Goal: Task Accomplishment & Management: Manage account settings

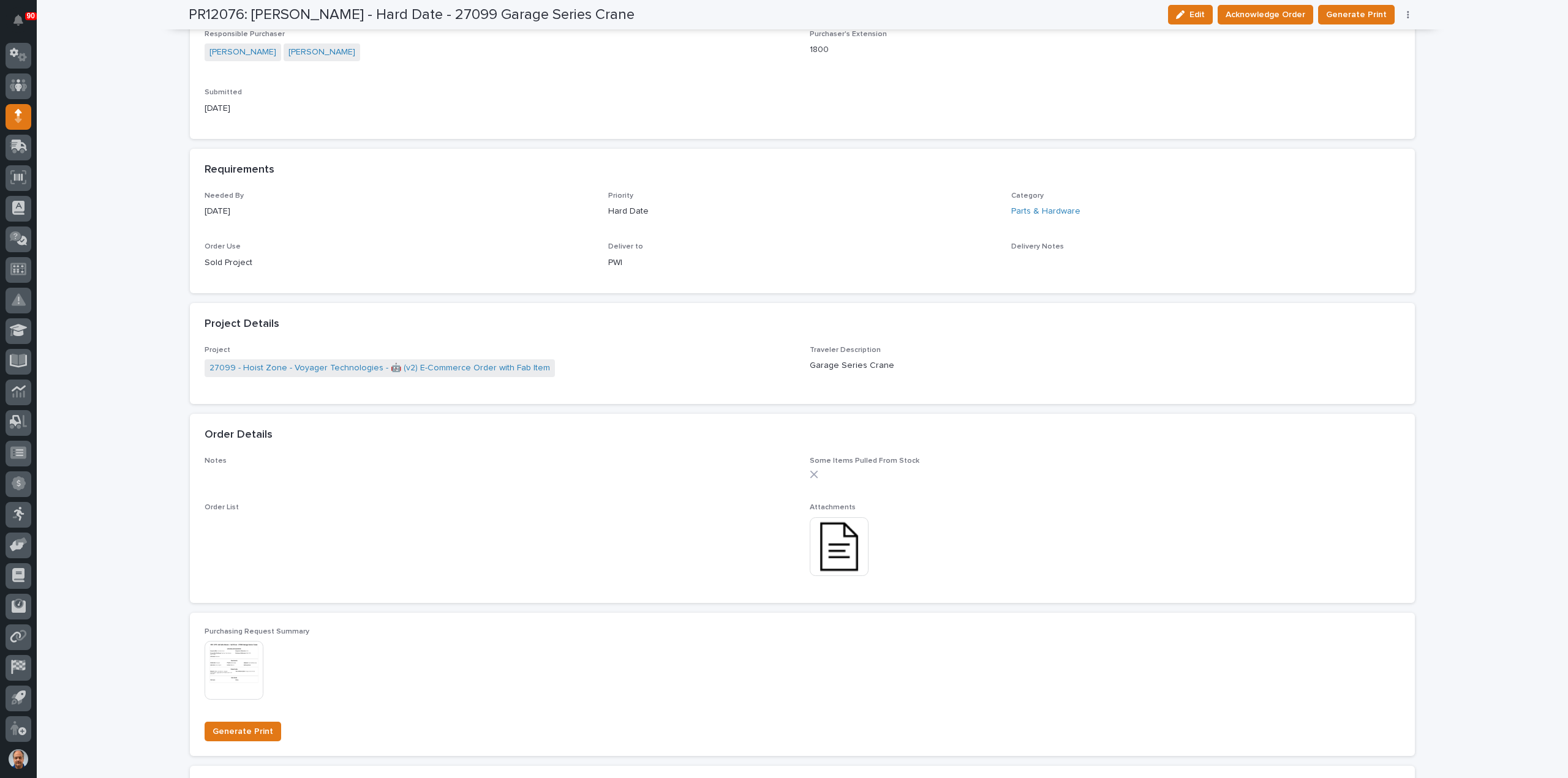
scroll to position [490, 0]
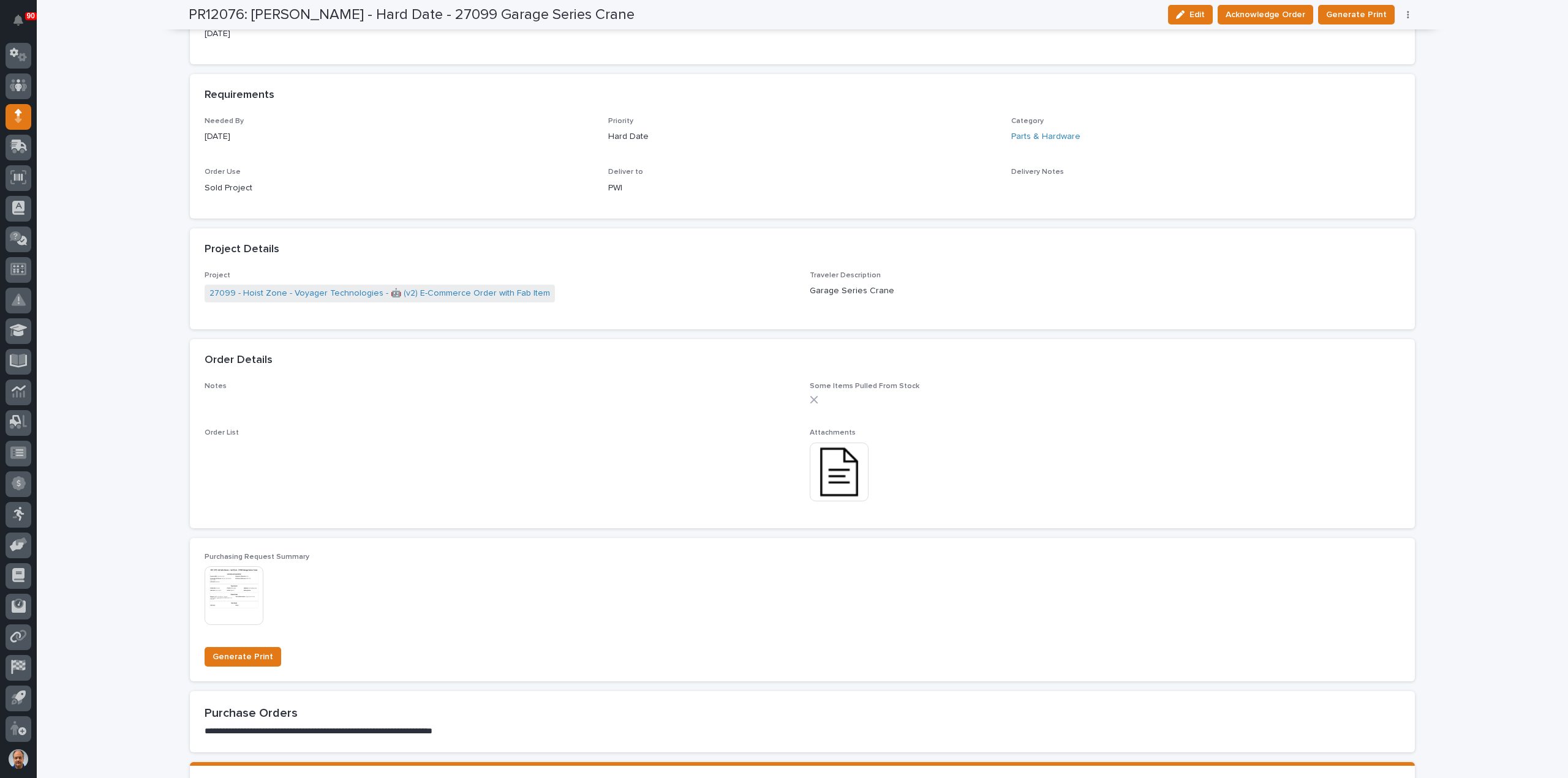
click at [837, 457] on img at bounding box center [839, 472] width 59 height 59
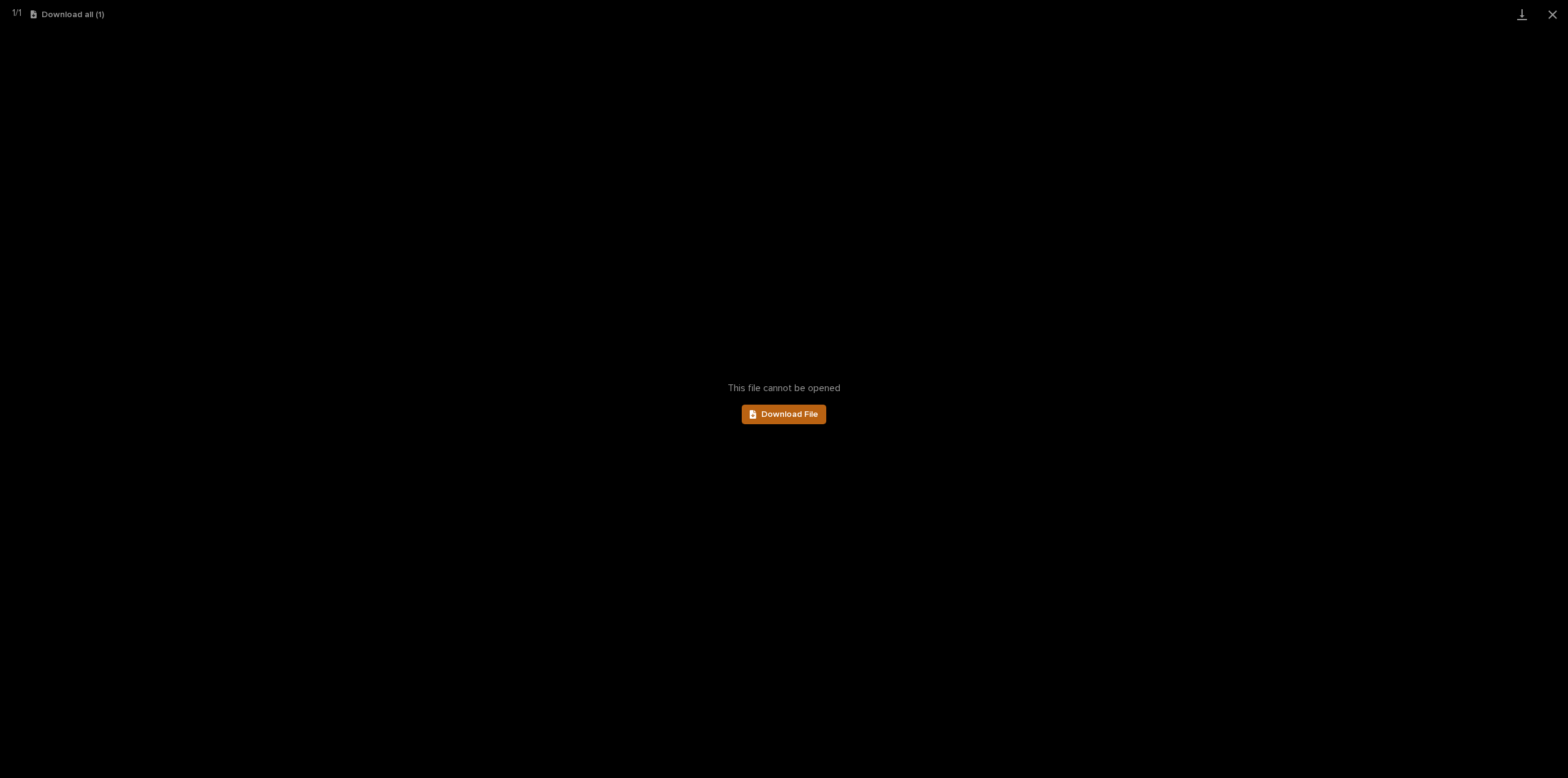
click at [794, 414] on span "Download File" at bounding box center [790, 414] width 57 height 9
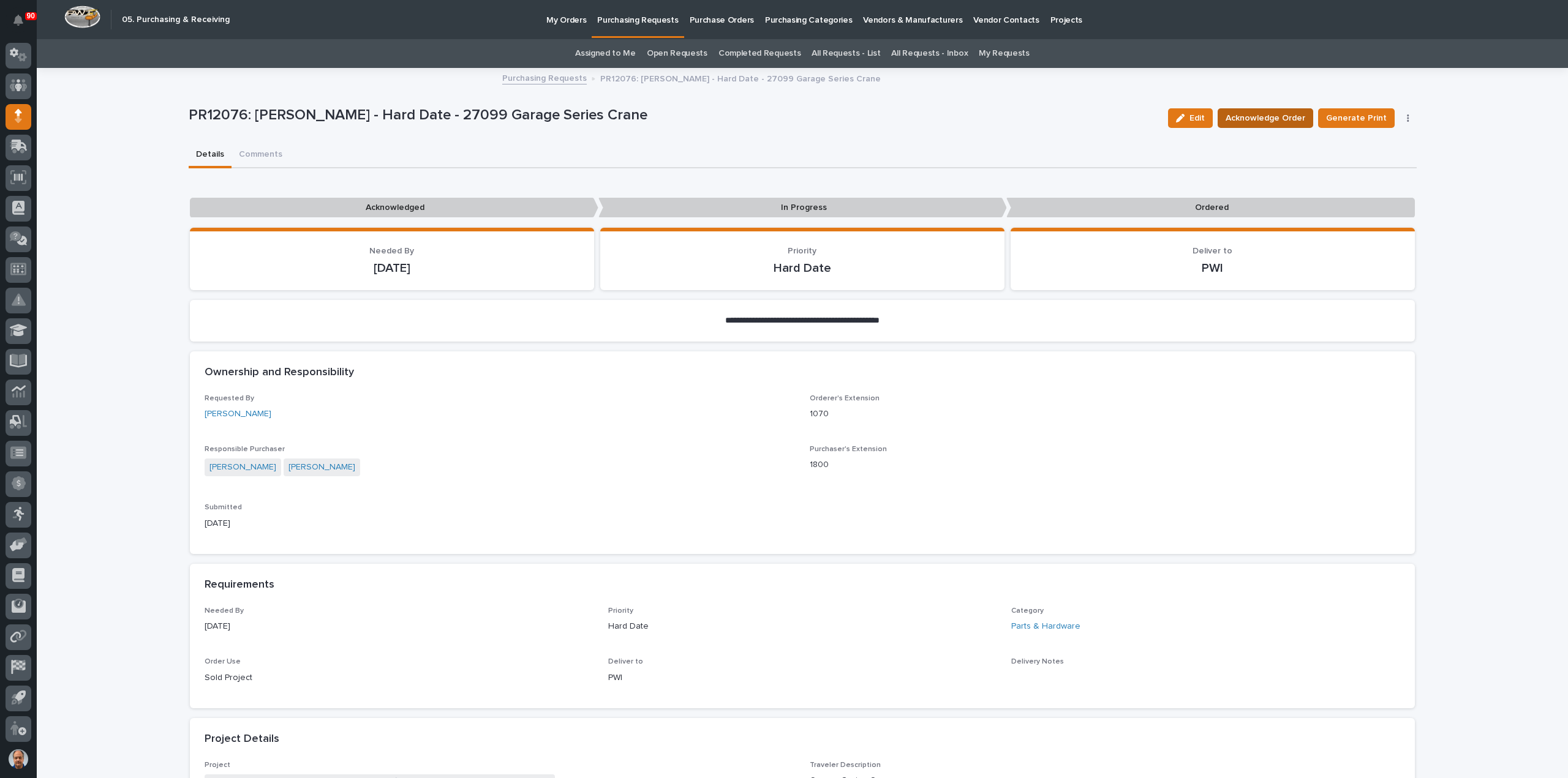
click at [1293, 119] on span "Acknowledge Order" at bounding box center [1265, 118] width 79 height 15
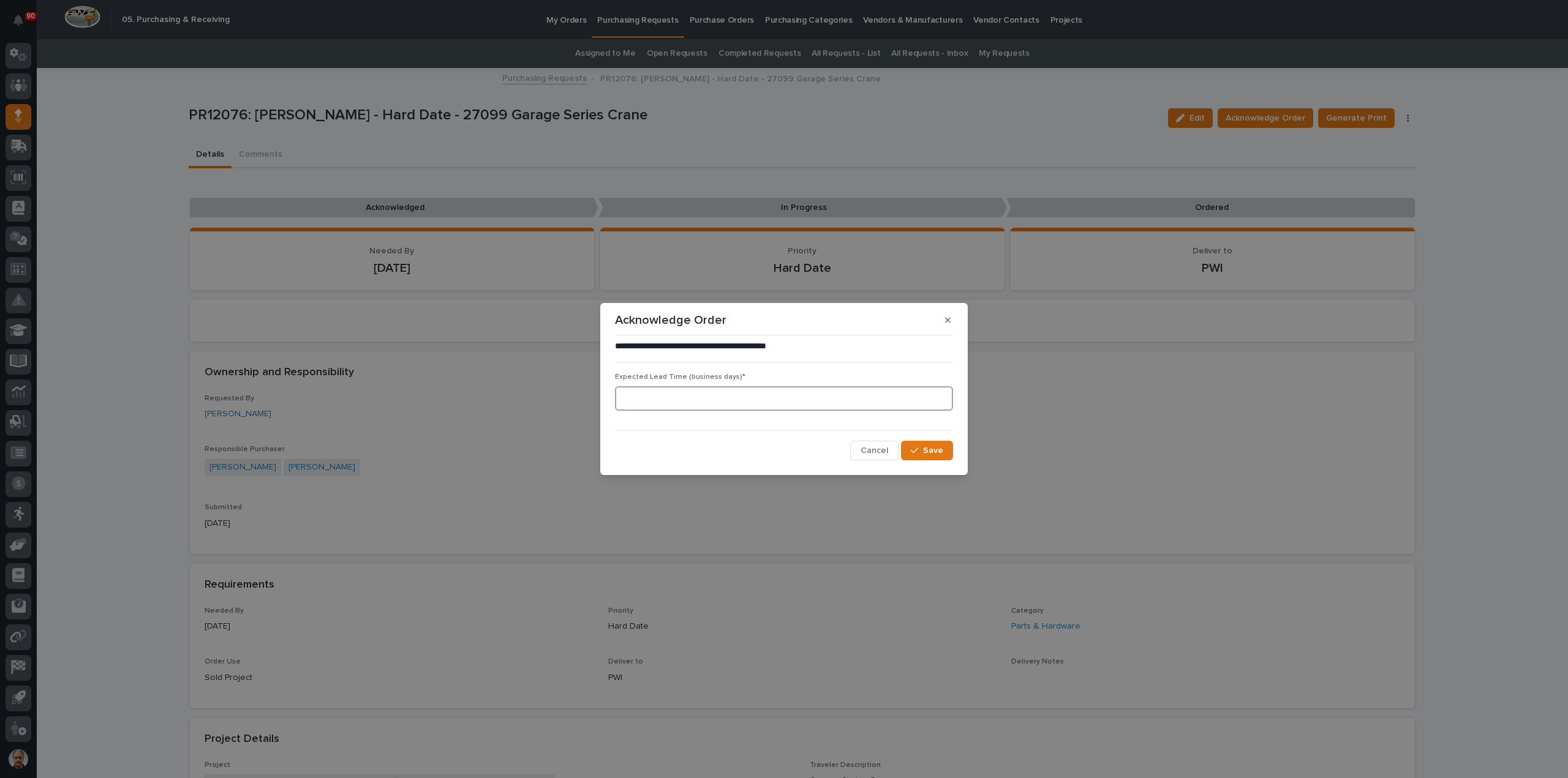
click at [708, 395] on input at bounding box center [784, 399] width 338 height 25
type input "0"
drag, startPoint x: 930, startPoint y: 451, endPoint x: 914, endPoint y: 441, distance: 18.9
click at [930, 451] on span "Save" at bounding box center [933, 450] width 20 height 11
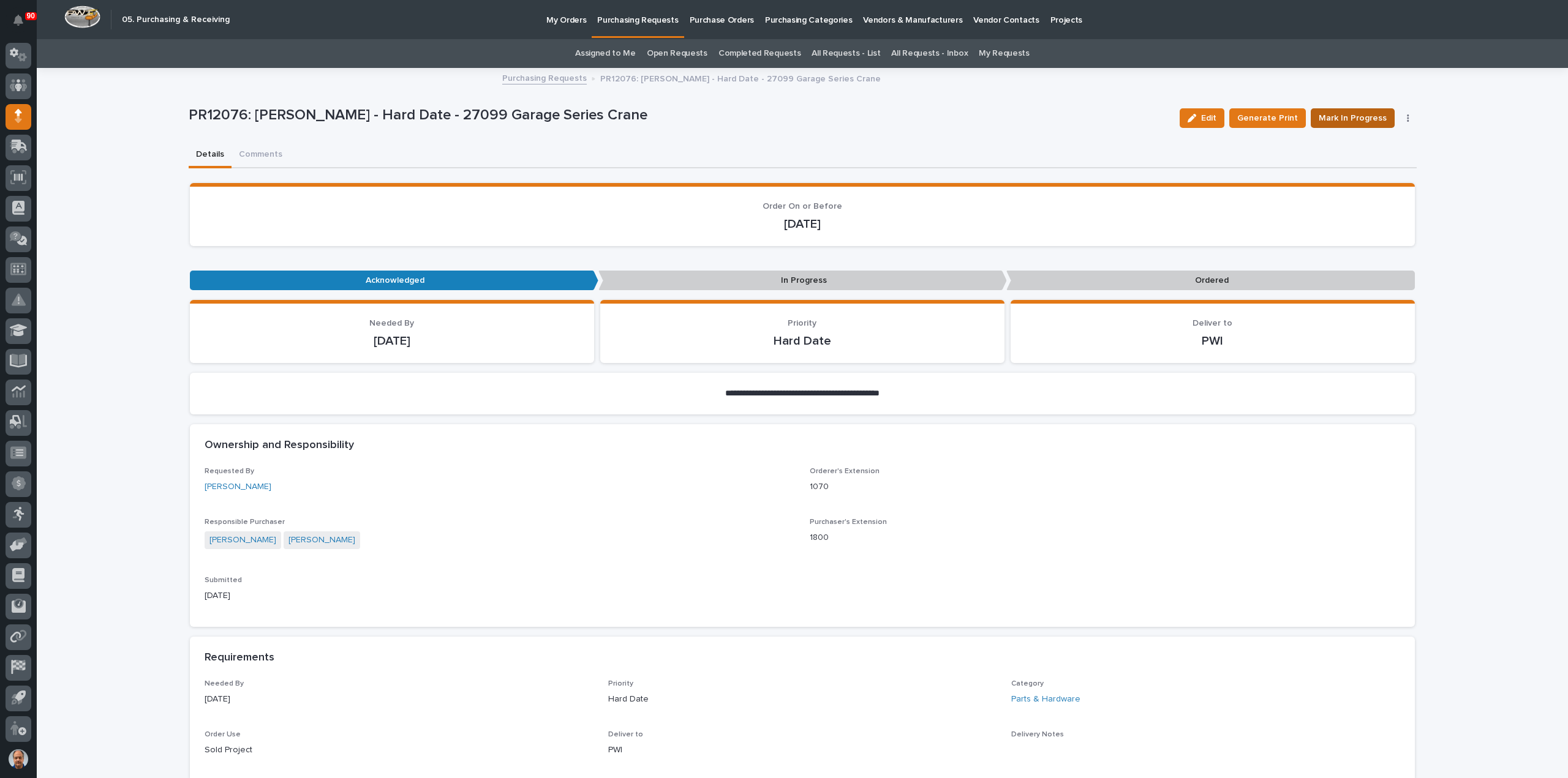
click at [1347, 116] on span "Mark In Progress" at bounding box center [1353, 118] width 68 height 15
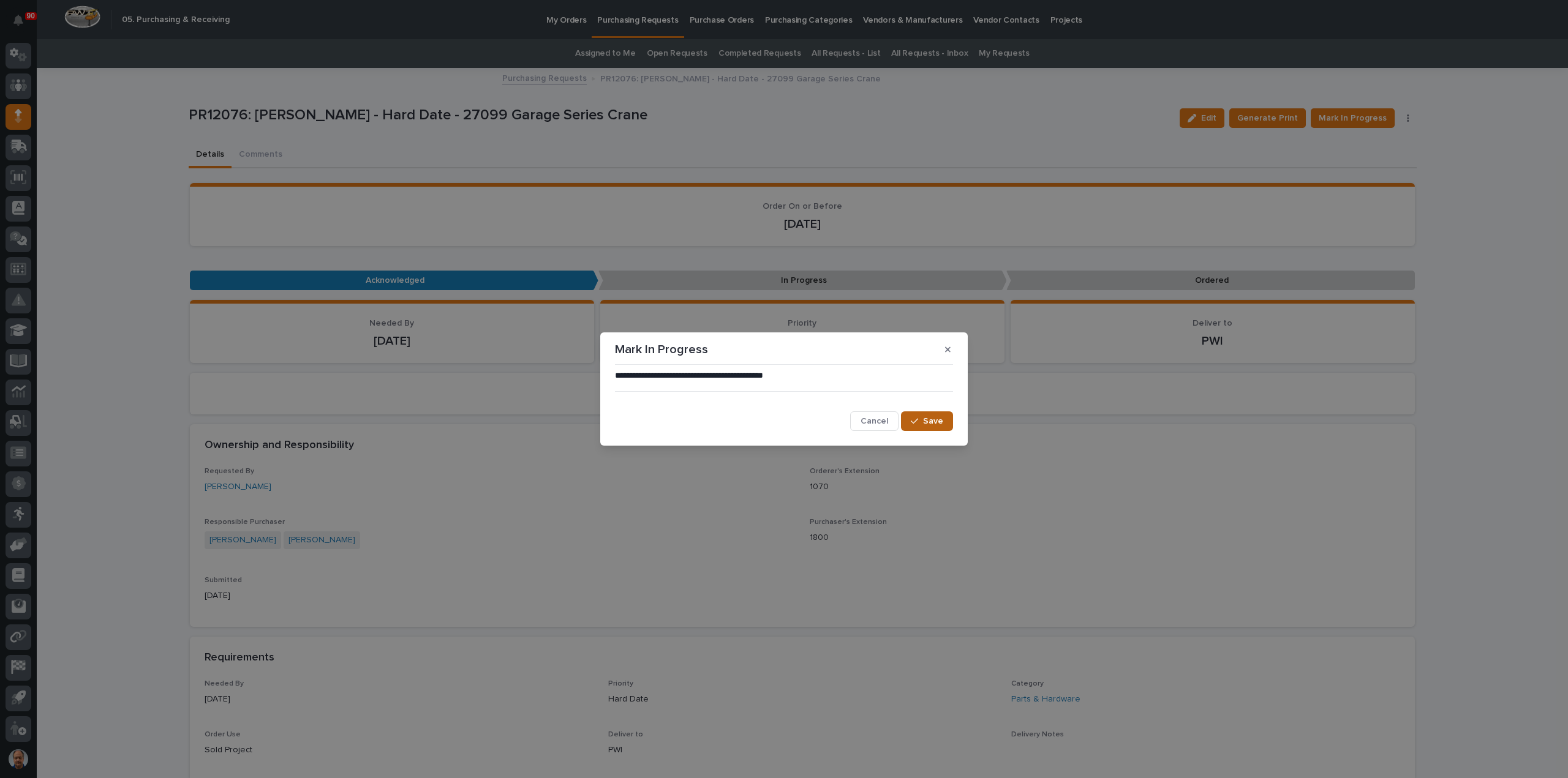
click at [941, 420] on span "Save" at bounding box center [933, 421] width 20 height 11
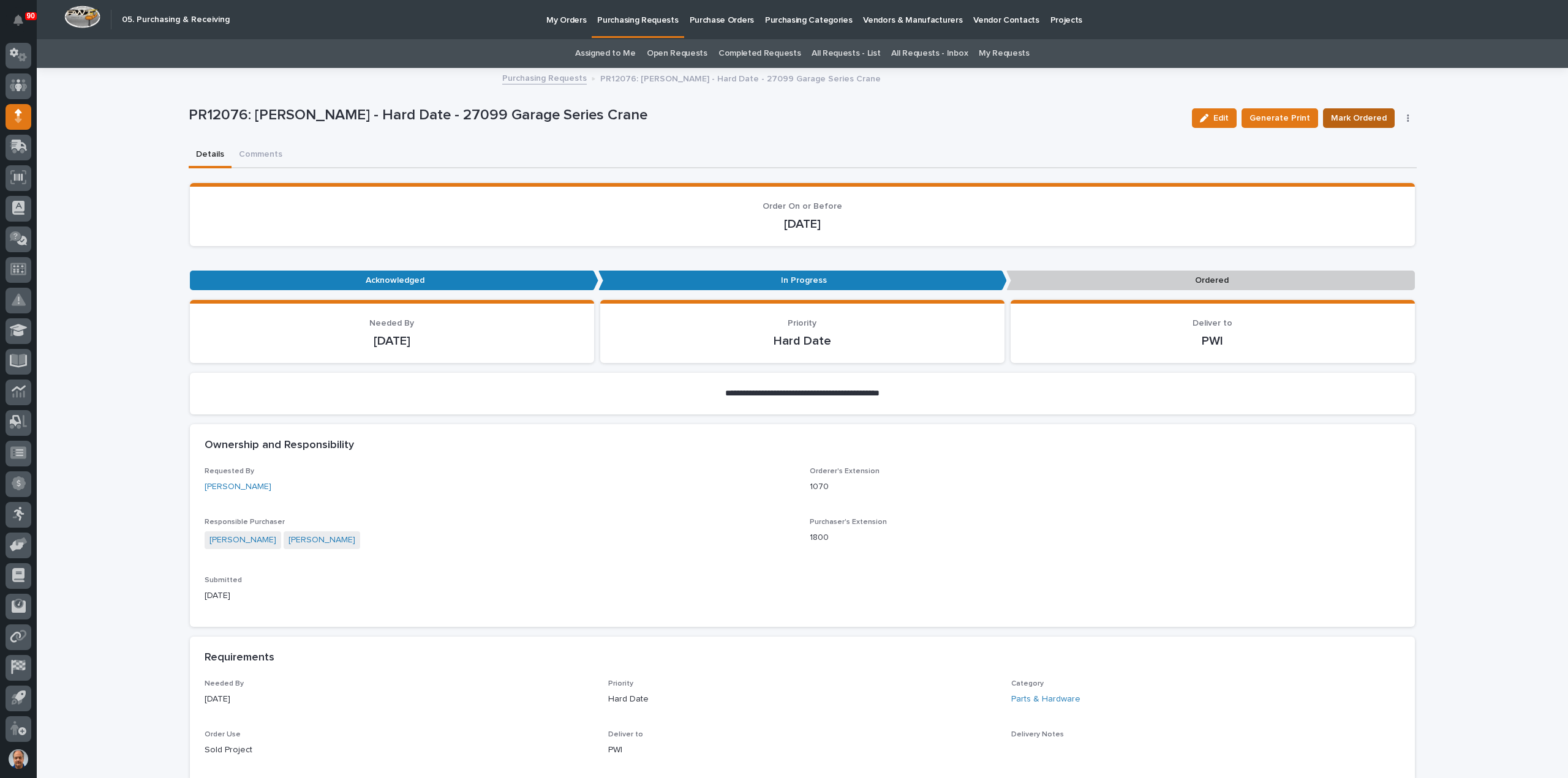
click at [1355, 116] on span "Mark Ordered" at bounding box center [1359, 118] width 56 height 15
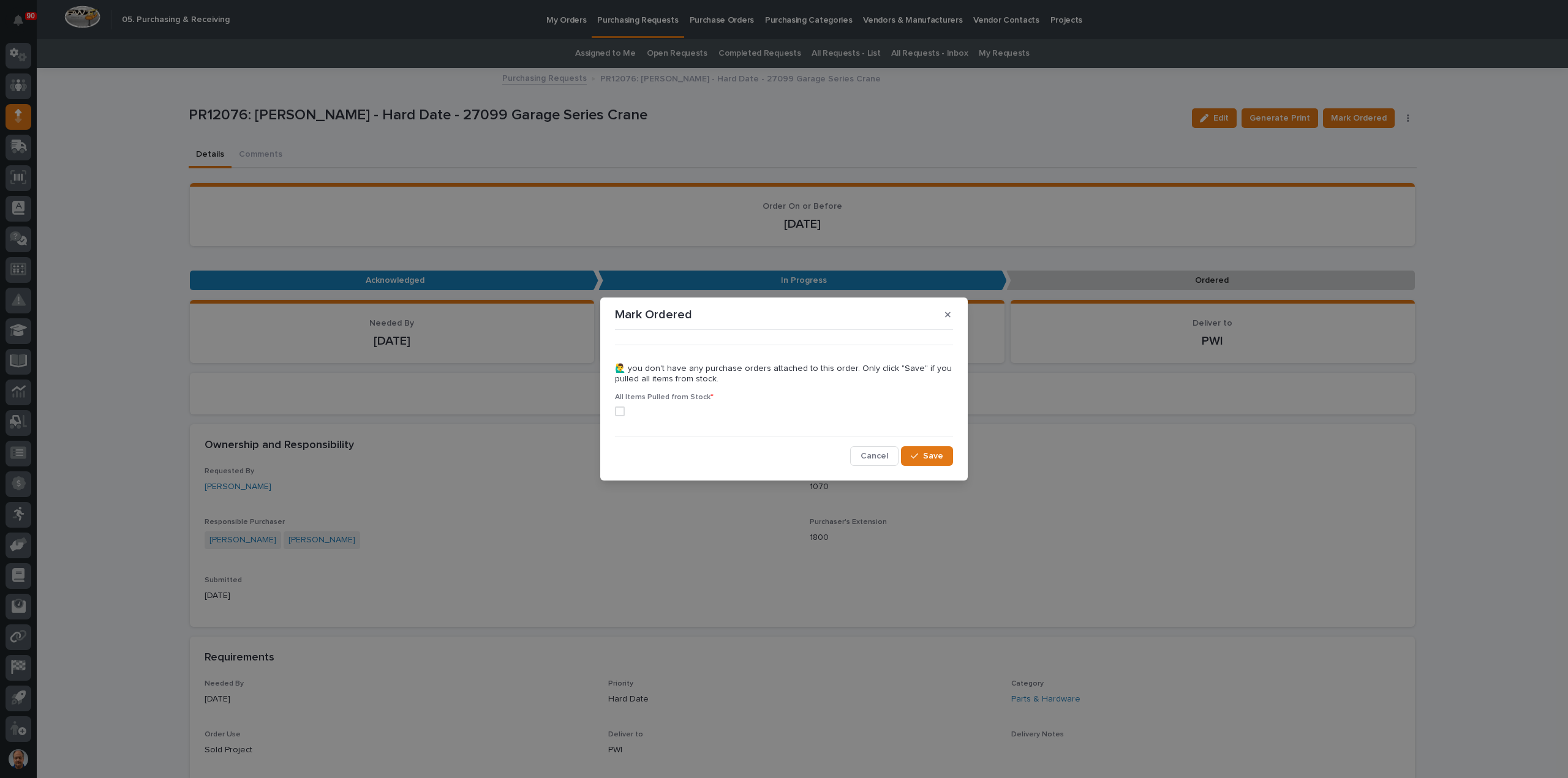
click at [618, 412] on span at bounding box center [620, 411] width 10 height 10
click at [931, 457] on span "Save" at bounding box center [933, 456] width 20 height 11
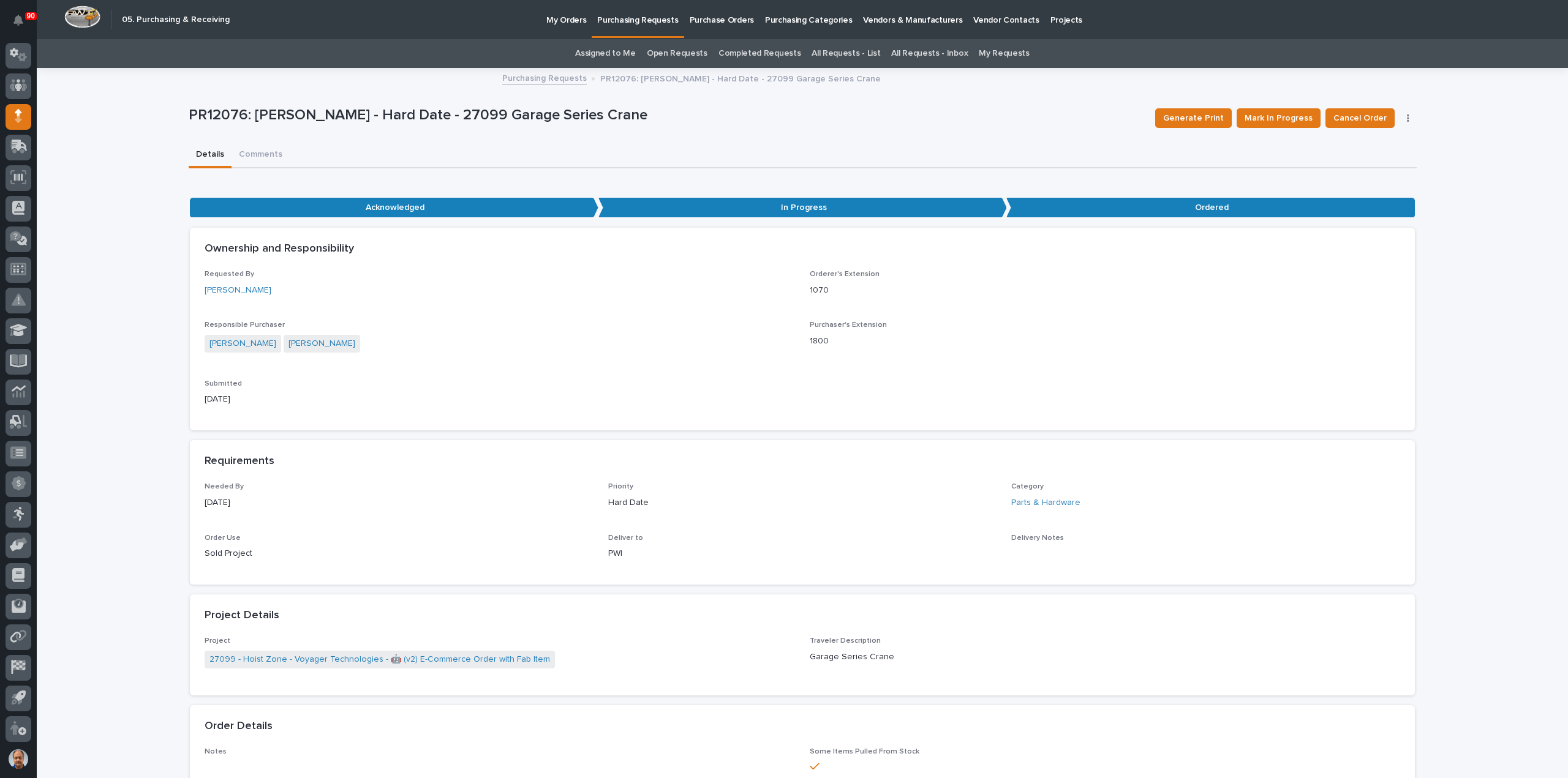
click at [631, 22] on p "Purchasing Requests" at bounding box center [637, 13] width 81 height 26
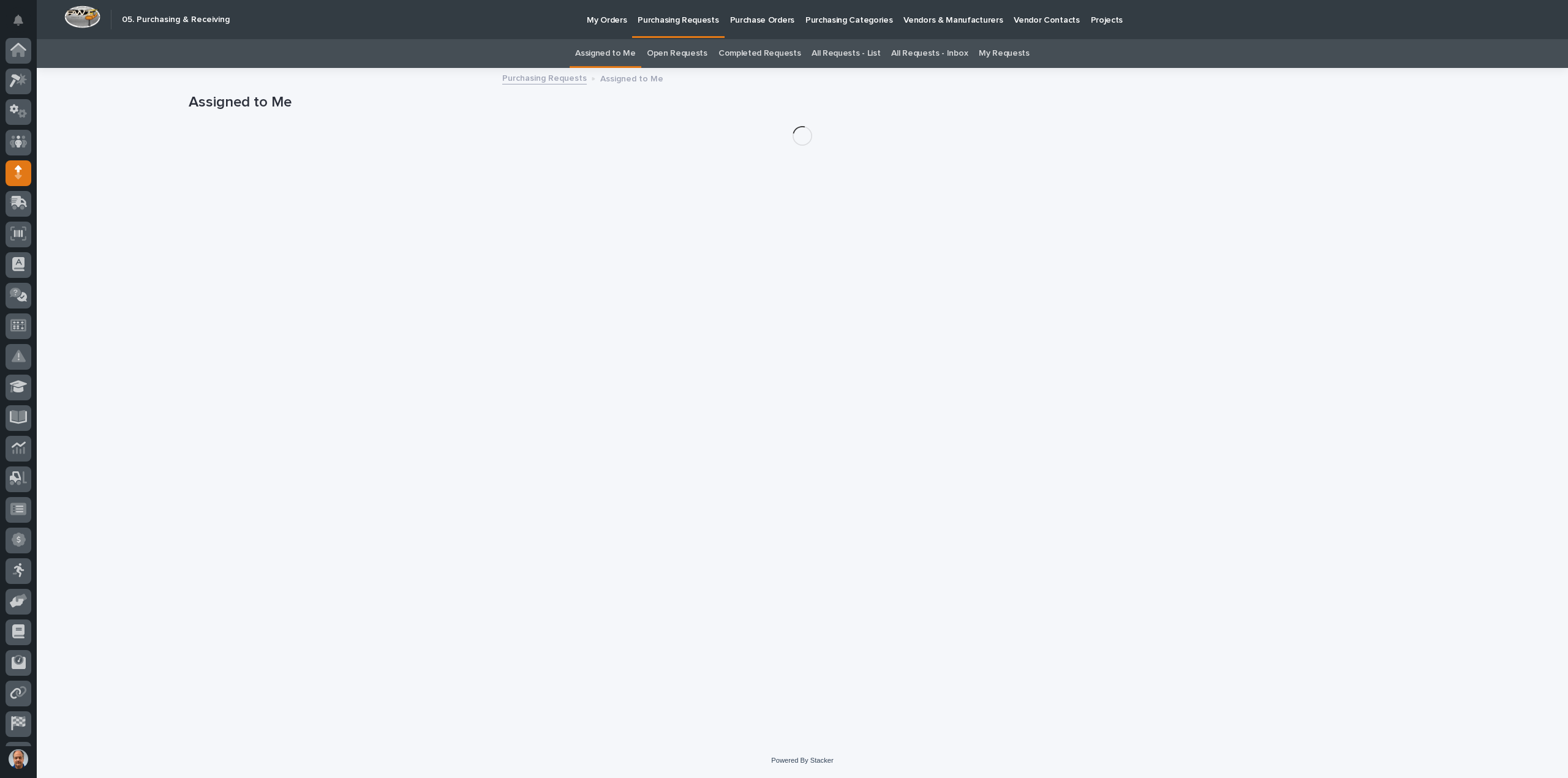
scroll to position [57, 0]
